Goal: Transaction & Acquisition: Register for event/course

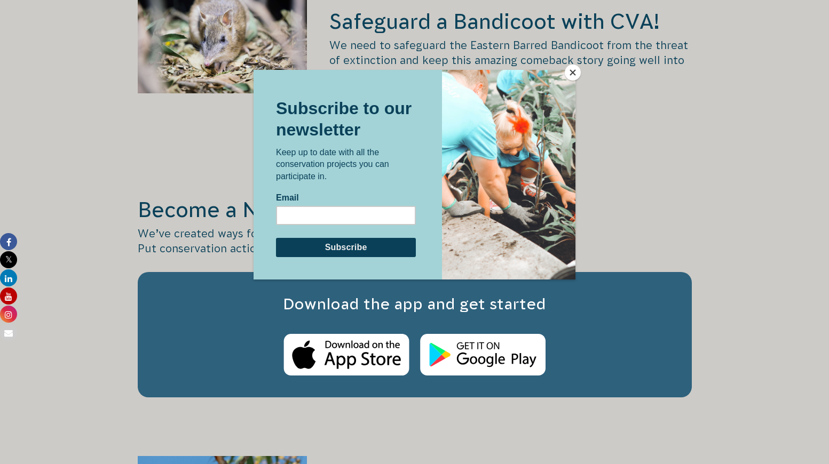
scroll to position [1655, 0]
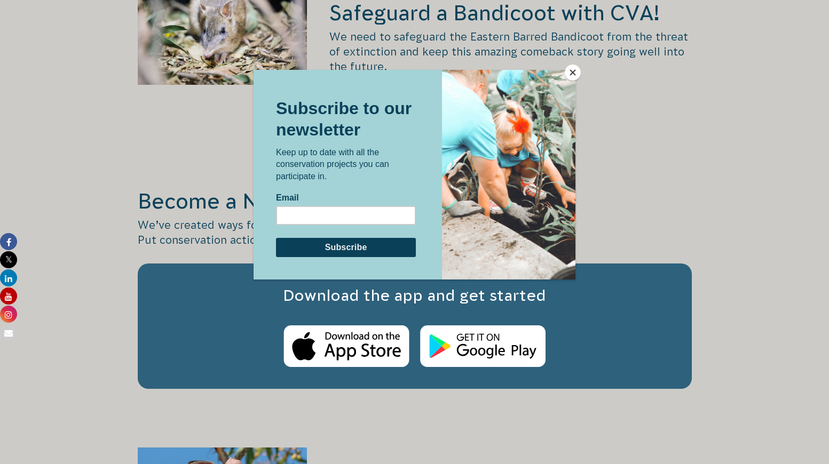
click at [571, 72] on button "Close" at bounding box center [573, 73] width 16 height 16
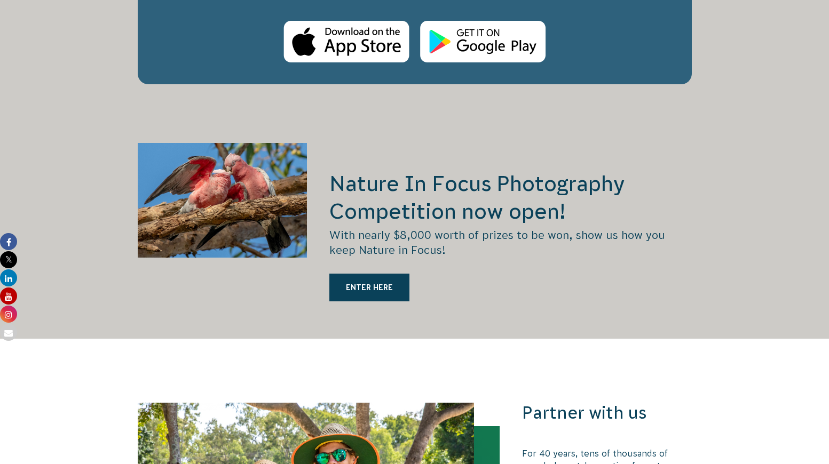
scroll to position [1975, 0]
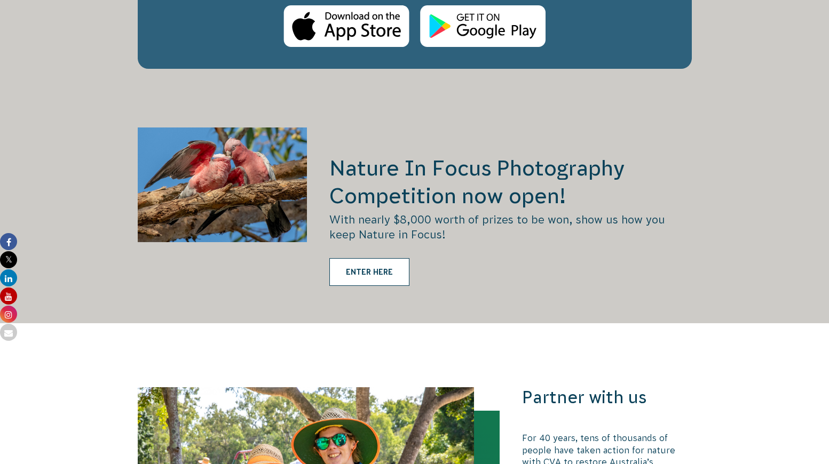
click at [392, 258] on link "ENTER HERE" at bounding box center [369, 272] width 80 height 28
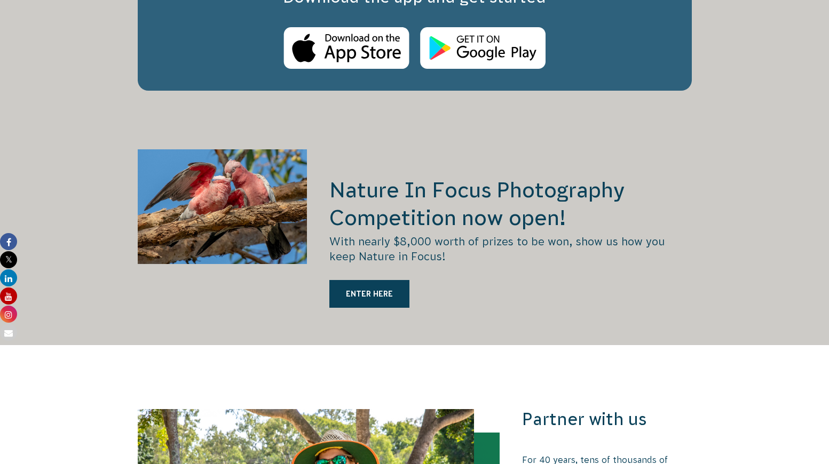
scroll to position [1975, 0]
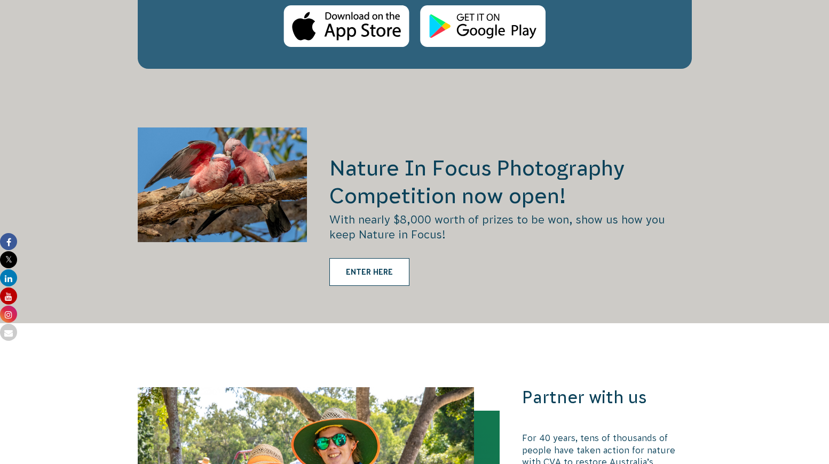
click at [399, 258] on link "ENTER HERE" at bounding box center [369, 272] width 80 height 28
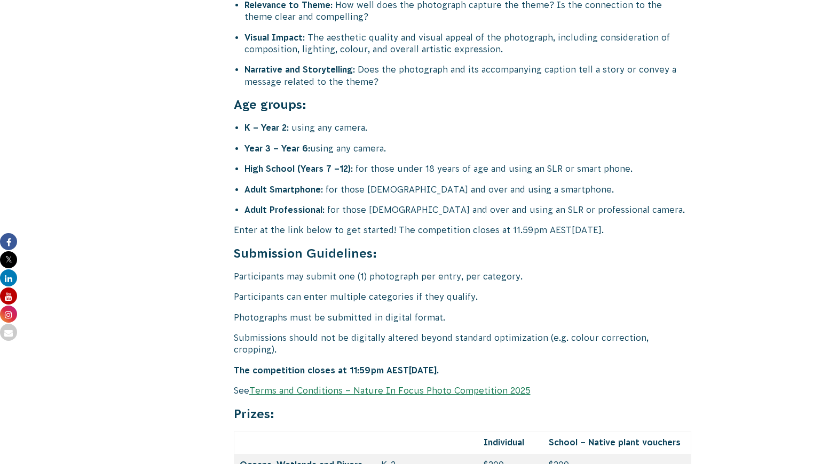
scroll to position [4271, 0]
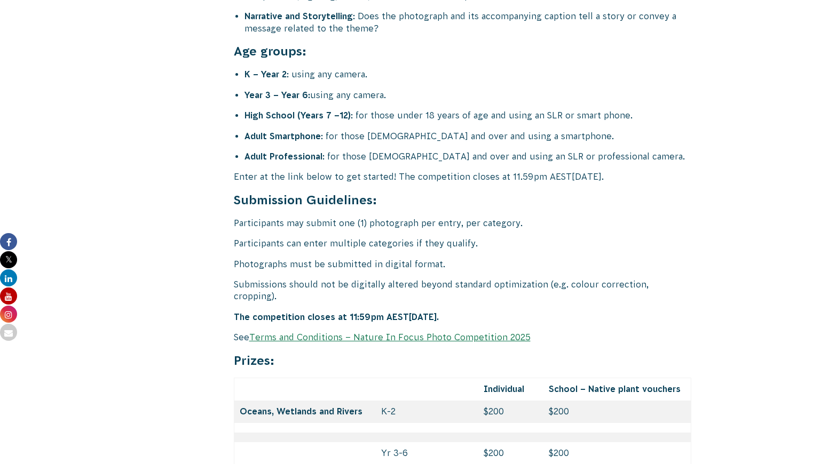
click at [480, 333] on link "Terms and Conditions – Nature In Focus Photo Competition 2025" at bounding box center [389, 338] width 281 height 10
